Goal: Find specific page/section: Find specific page/section

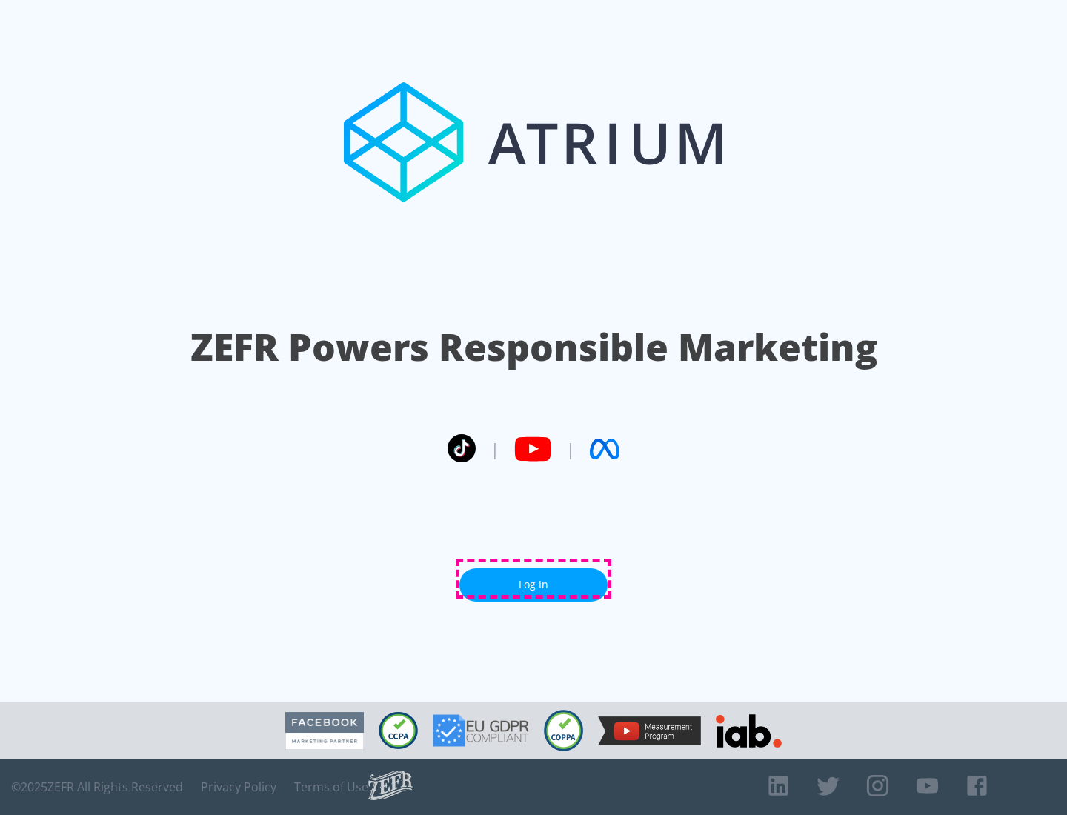
click at [534, 579] on link "Log In" at bounding box center [533, 584] width 148 height 33
